Goal: Find specific page/section: Find specific page/section

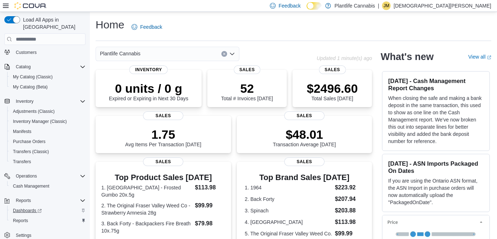
scroll to position [42, 0]
click at [23, 218] on span "Reports" at bounding box center [20, 221] width 15 height 6
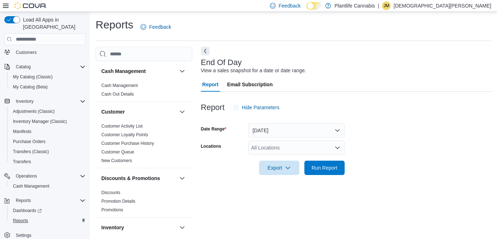
scroll to position [7, 0]
